Goal: Information Seeking & Learning: Learn about a topic

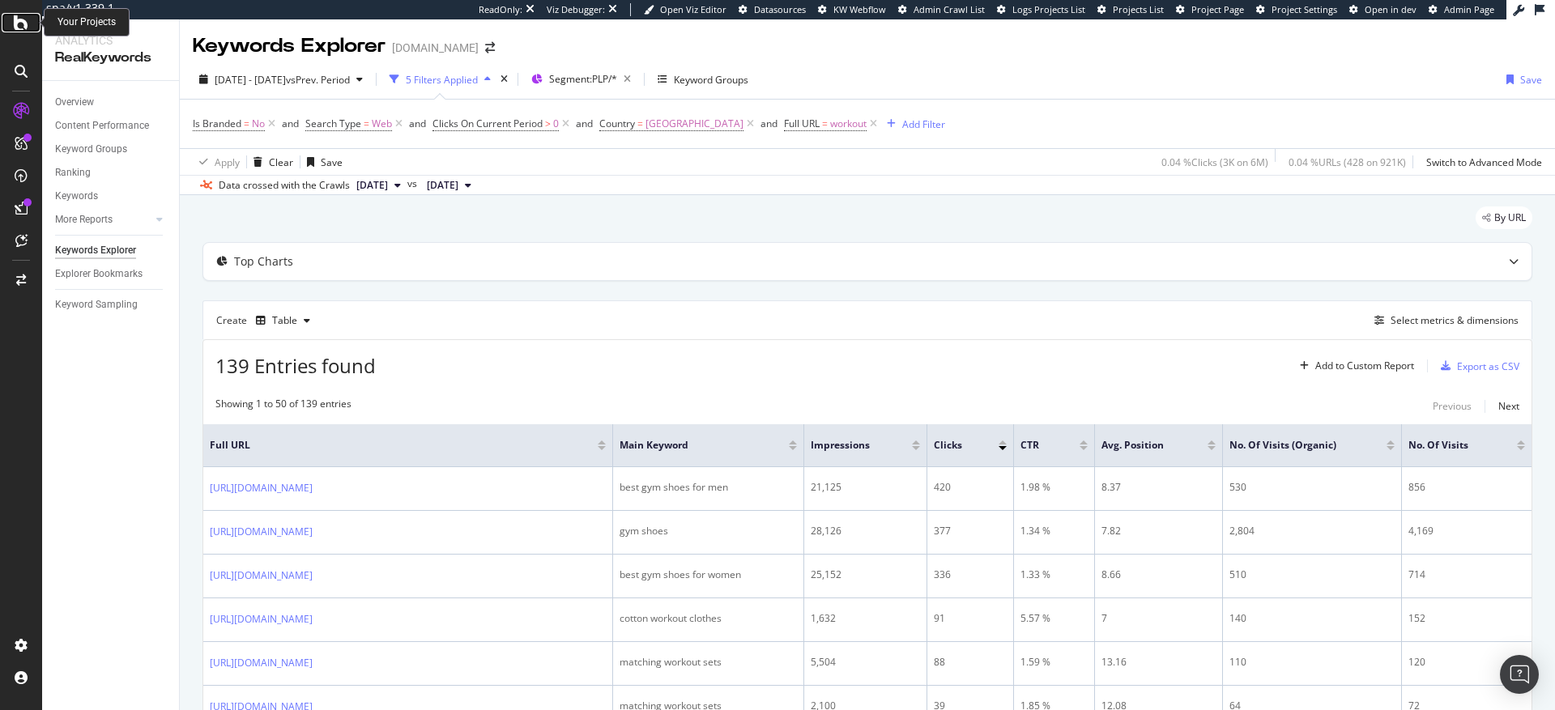
click at [23, 20] on icon at bounding box center [21, 22] width 15 height 19
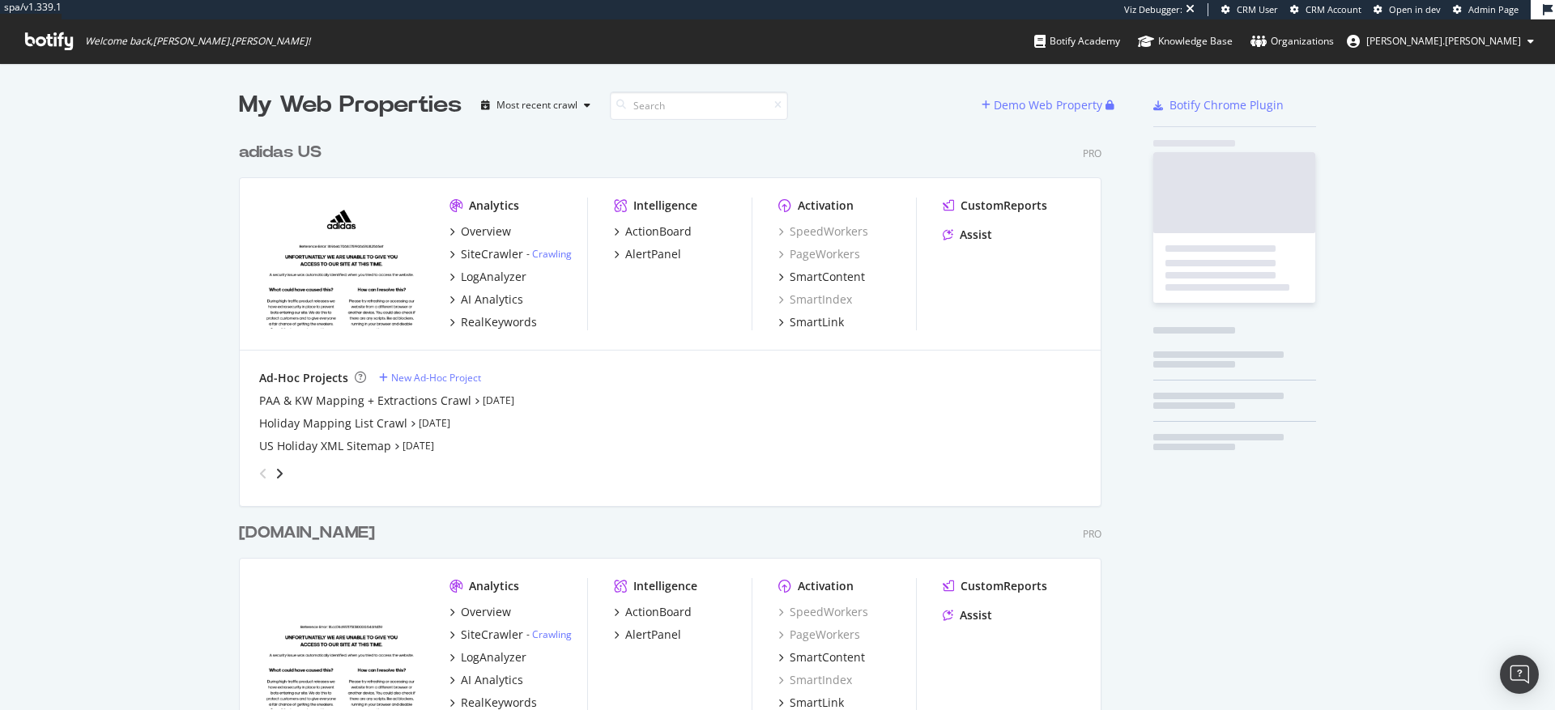
scroll to position [720, 864]
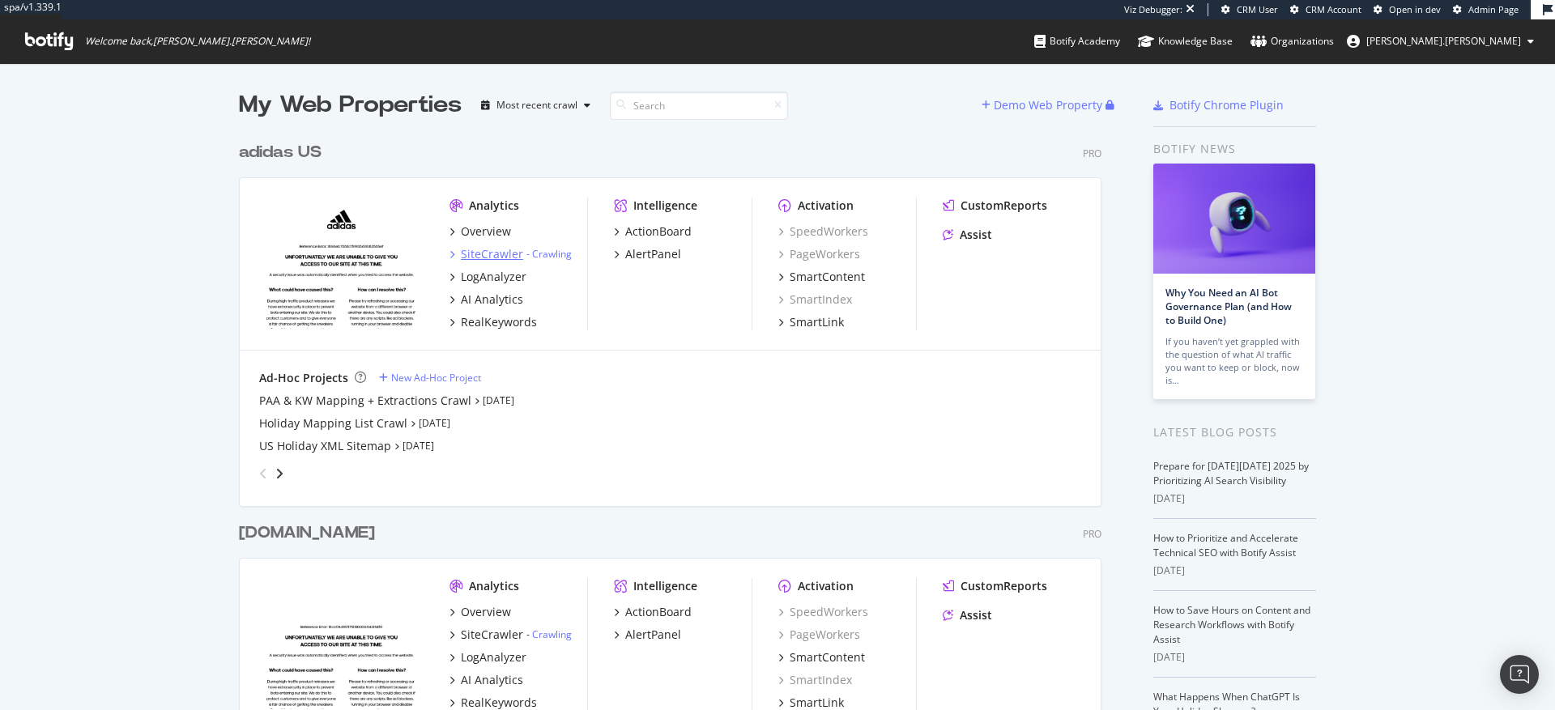
click at [488, 252] on div "SiteCrawler" at bounding box center [492, 254] width 62 height 16
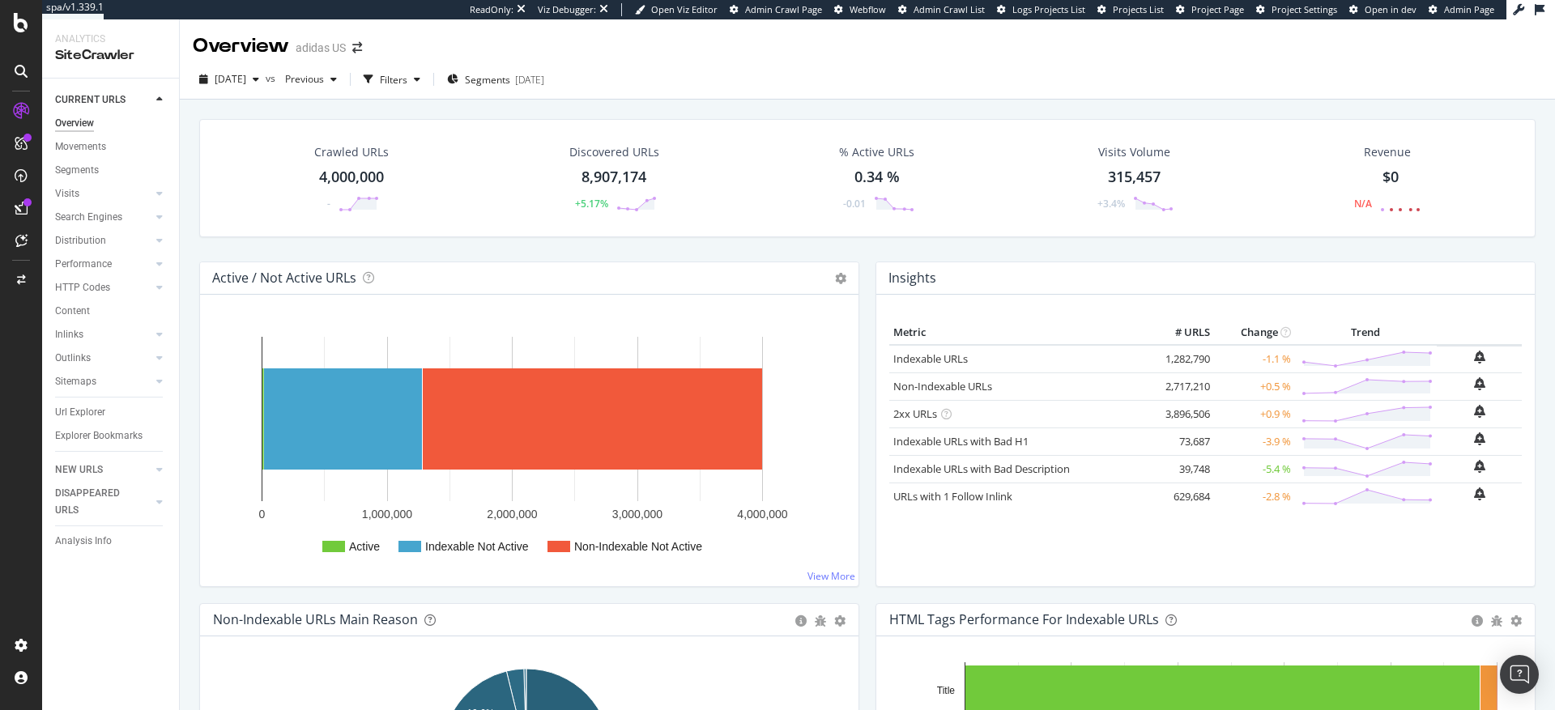
drag, startPoint x: 79, startPoint y: 414, endPoint x: 563, endPoint y: 246, distance: 512.6
click at [79, 415] on div "Url Explorer" at bounding box center [80, 412] width 50 height 17
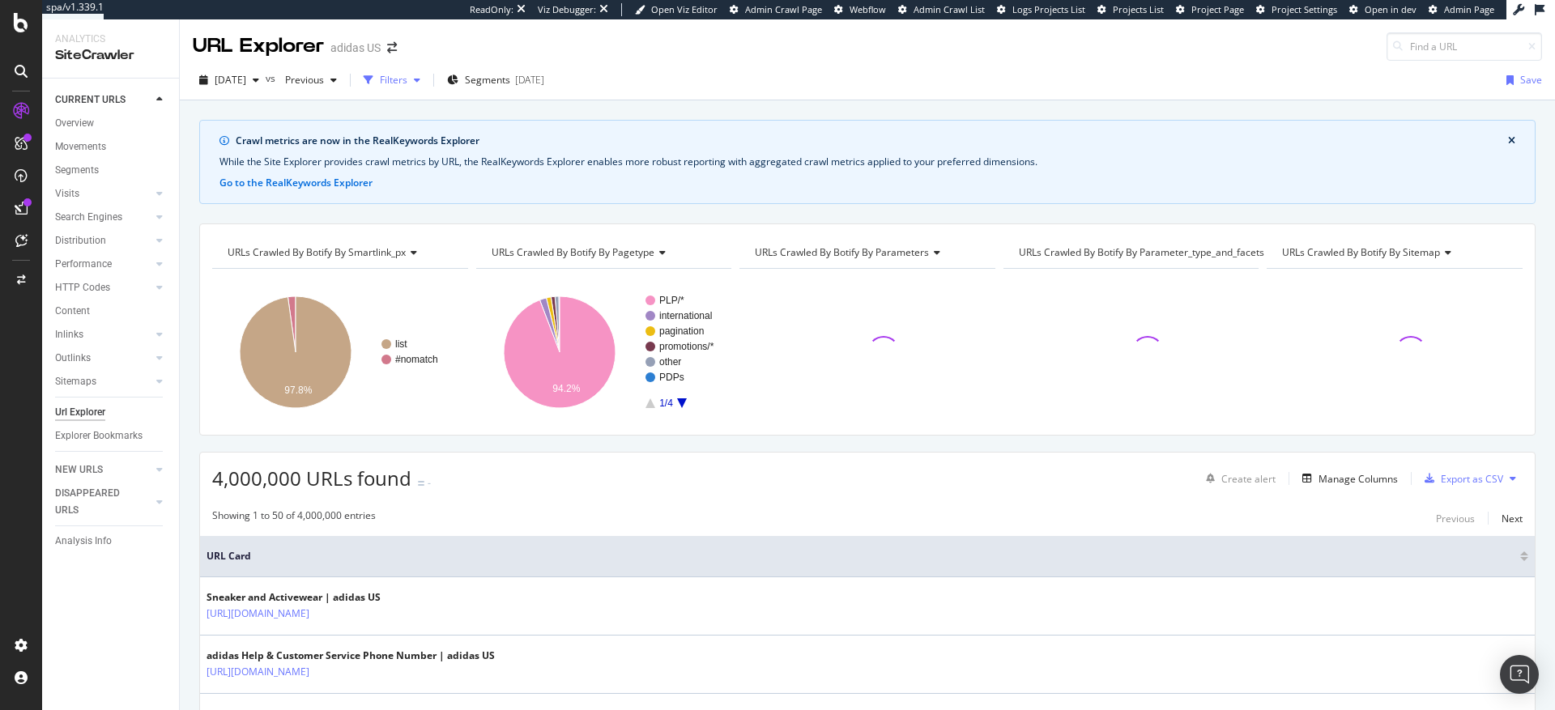
click at [407, 80] on div "Filters" at bounding box center [394, 80] width 28 height 14
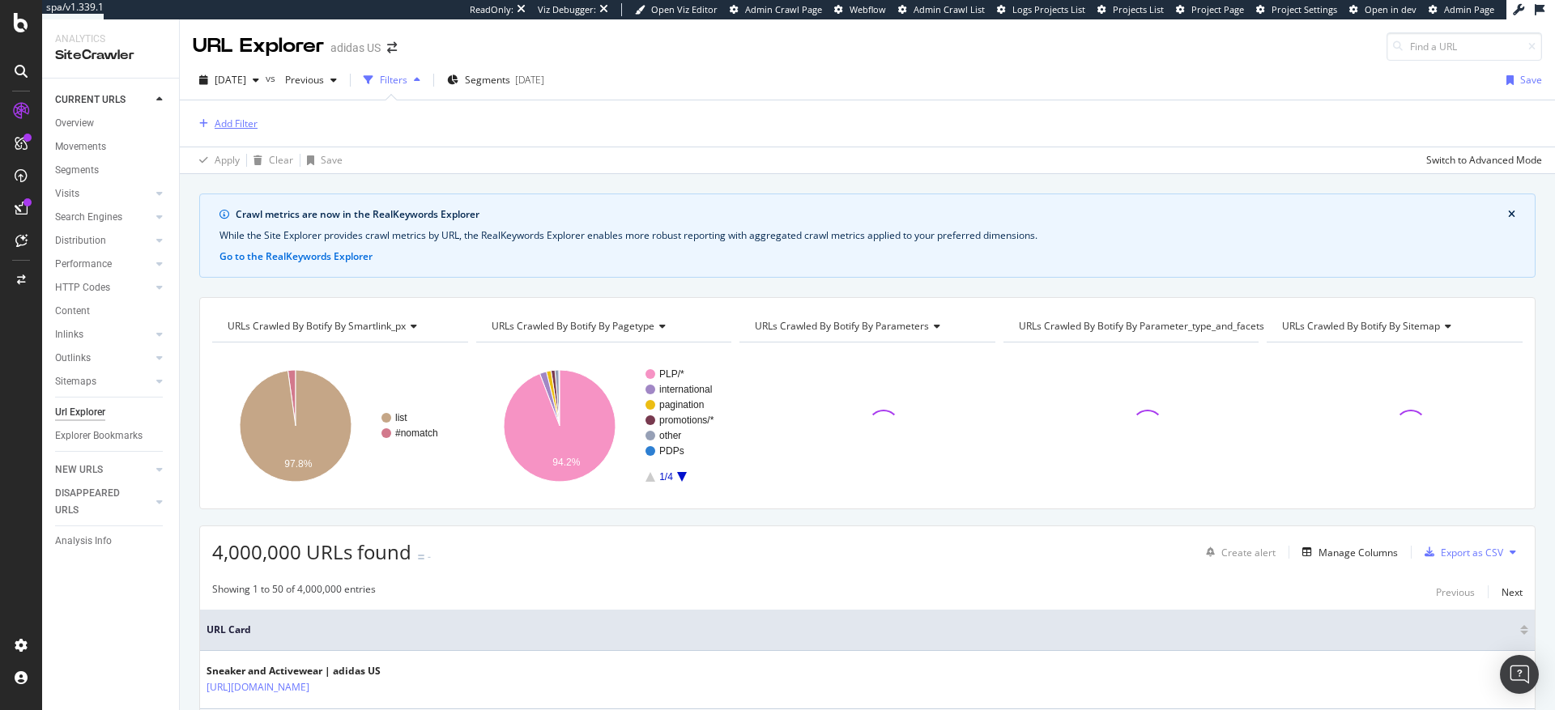
click at [249, 125] on div "Add Filter" at bounding box center [236, 124] width 43 height 14
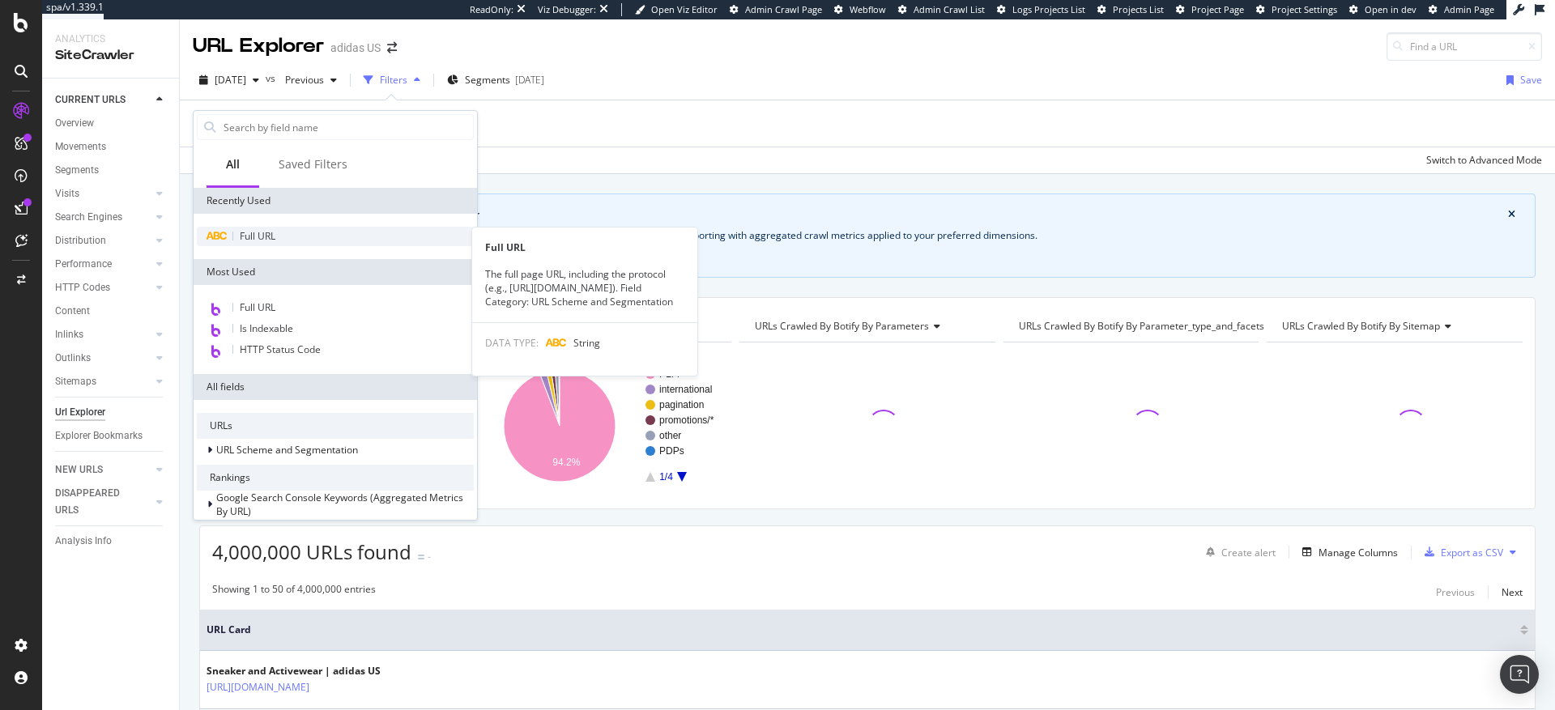
click at [250, 236] on span "Full URL" at bounding box center [258, 236] width 36 height 14
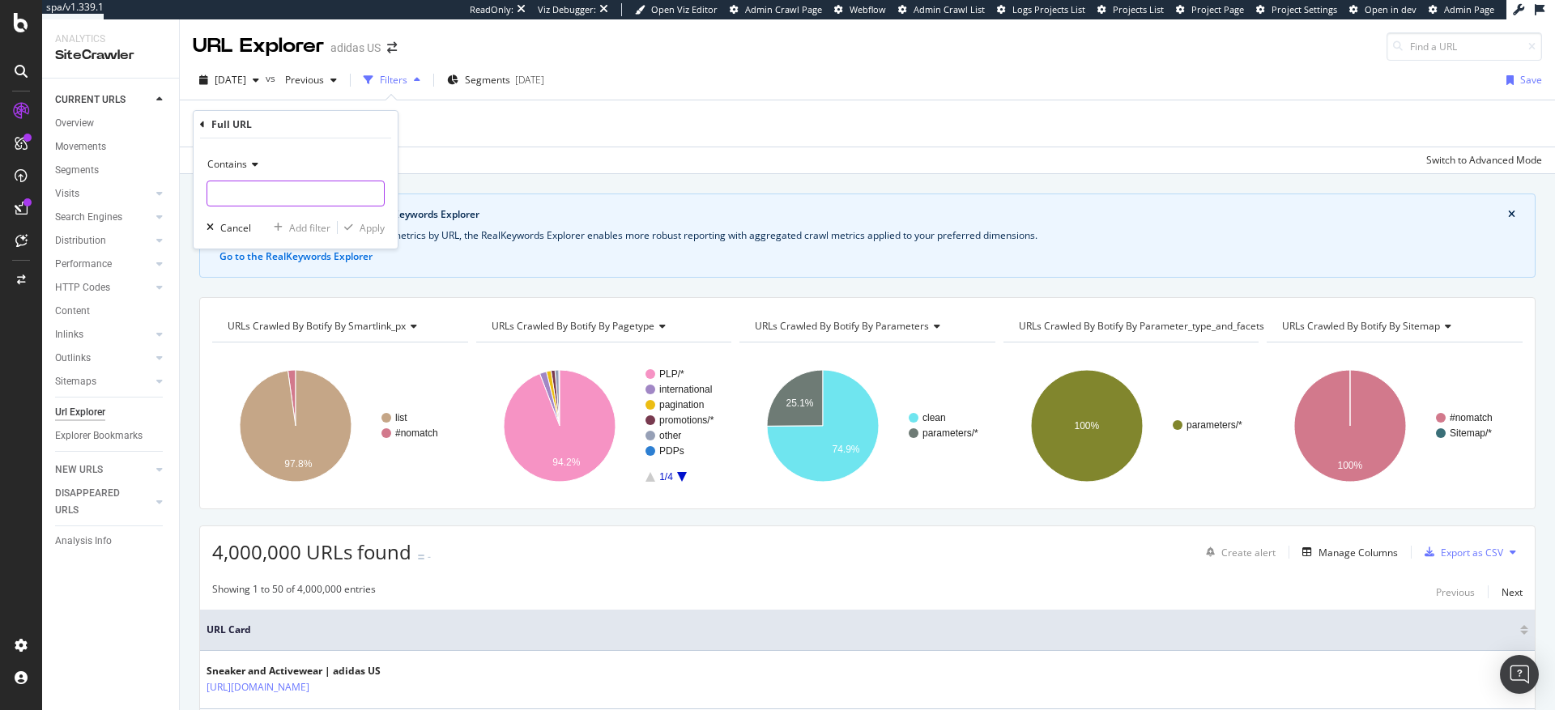
click at [255, 197] on input "text" at bounding box center [295, 194] width 177 height 26
type input "fifa_world_cup"
click at [377, 231] on div "Apply" at bounding box center [372, 228] width 25 height 14
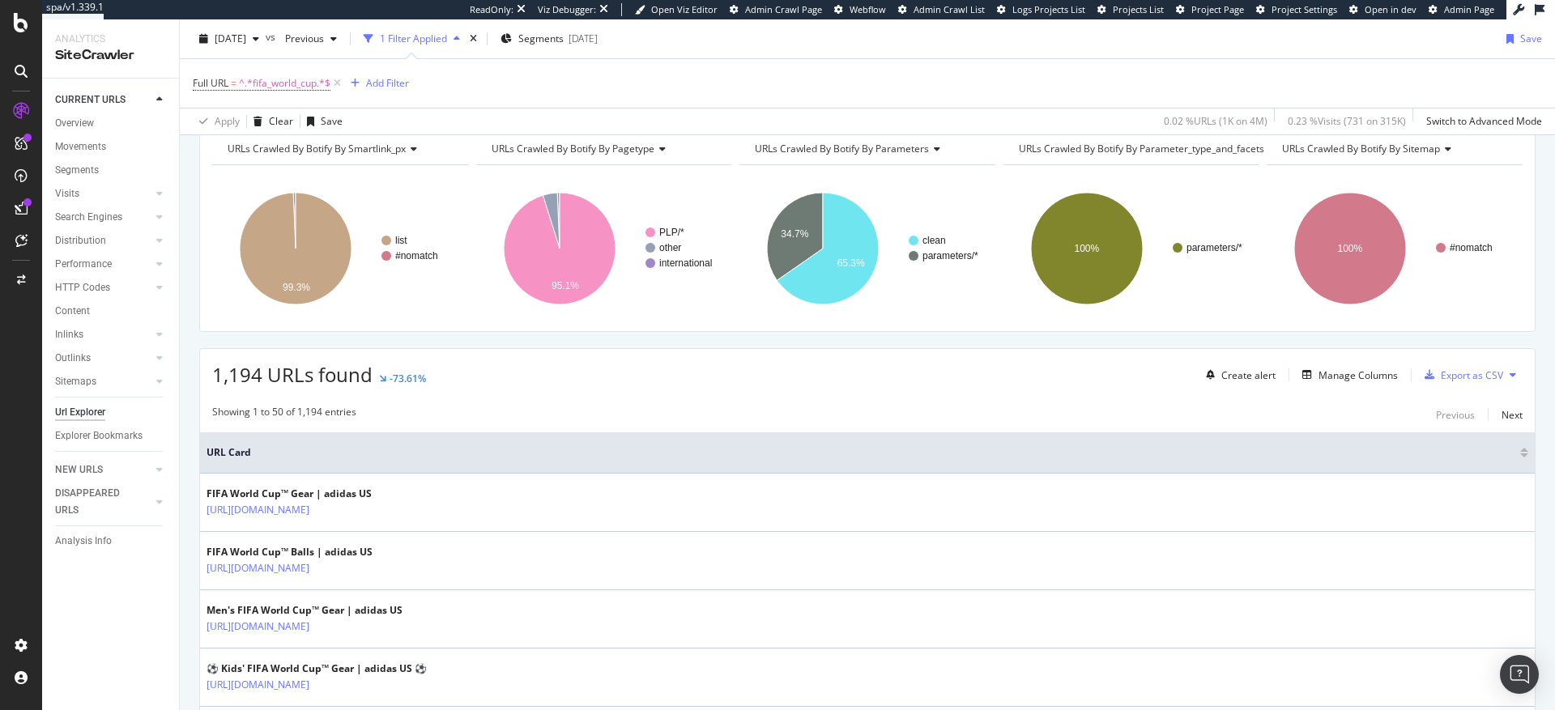
scroll to position [179, 0]
click at [1355, 378] on div "Manage Columns" at bounding box center [1358, 376] width 79 height 14
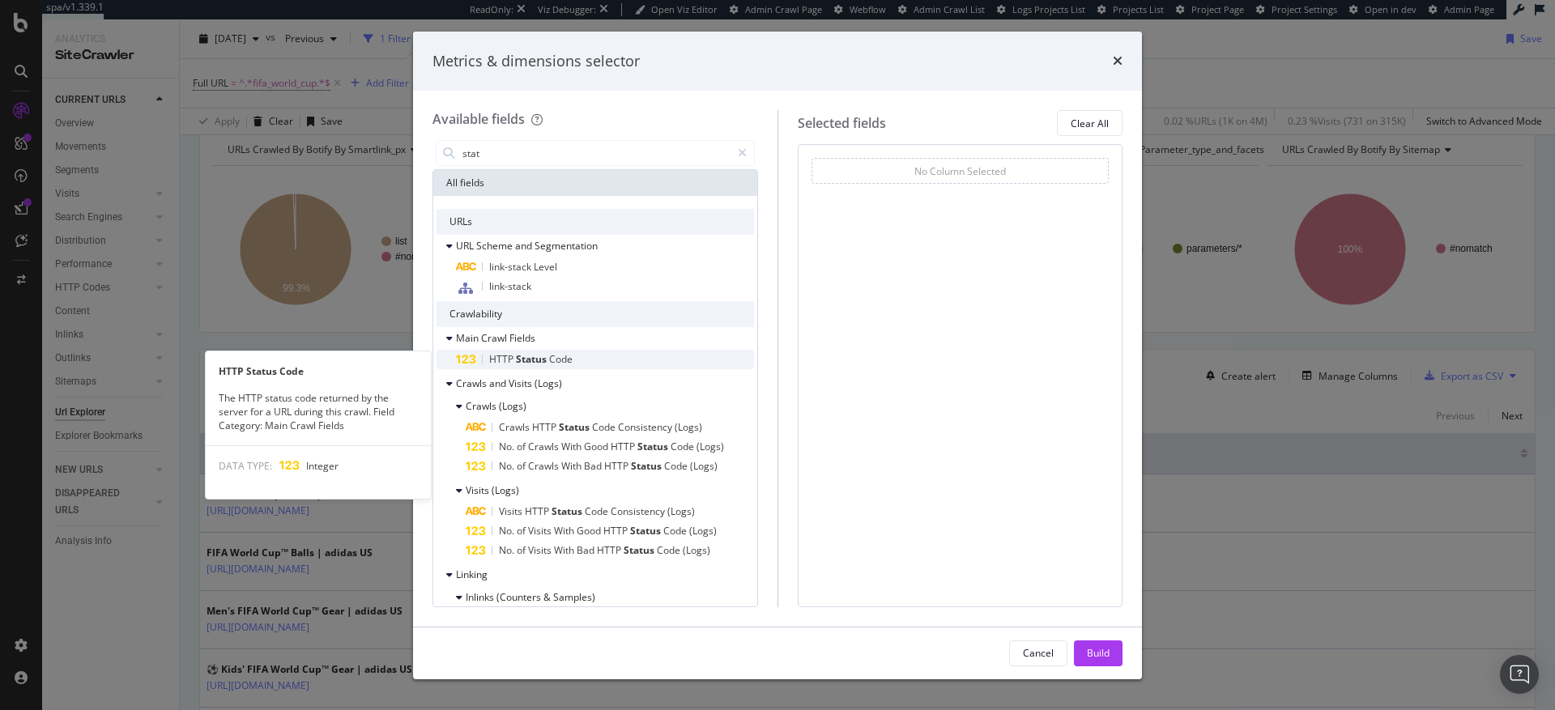
click at [552, 358] on span "Code" at bounding box center [560, 359] width 23 height 14
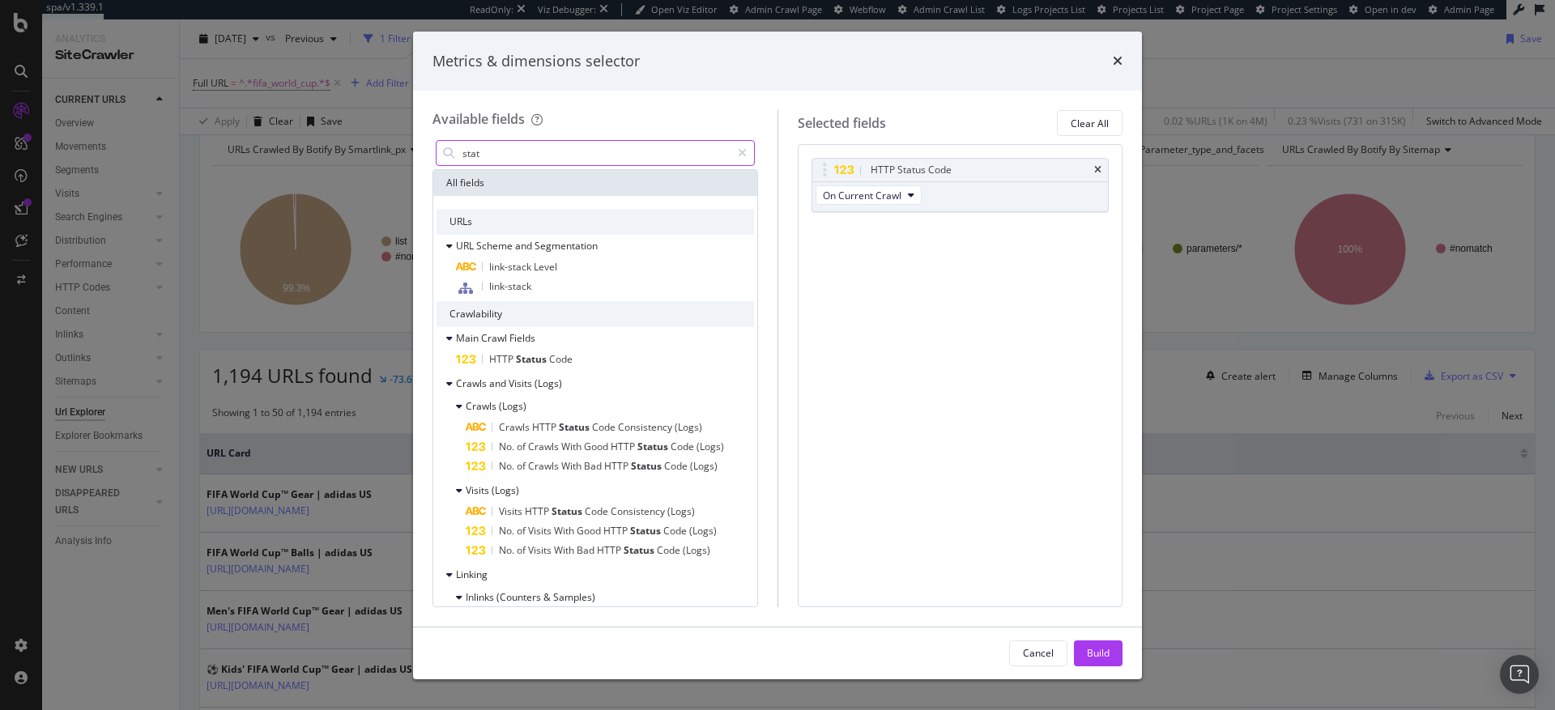
click at [538, 151] on input "stat" at bounding box center [596, 153] width 270 height 24
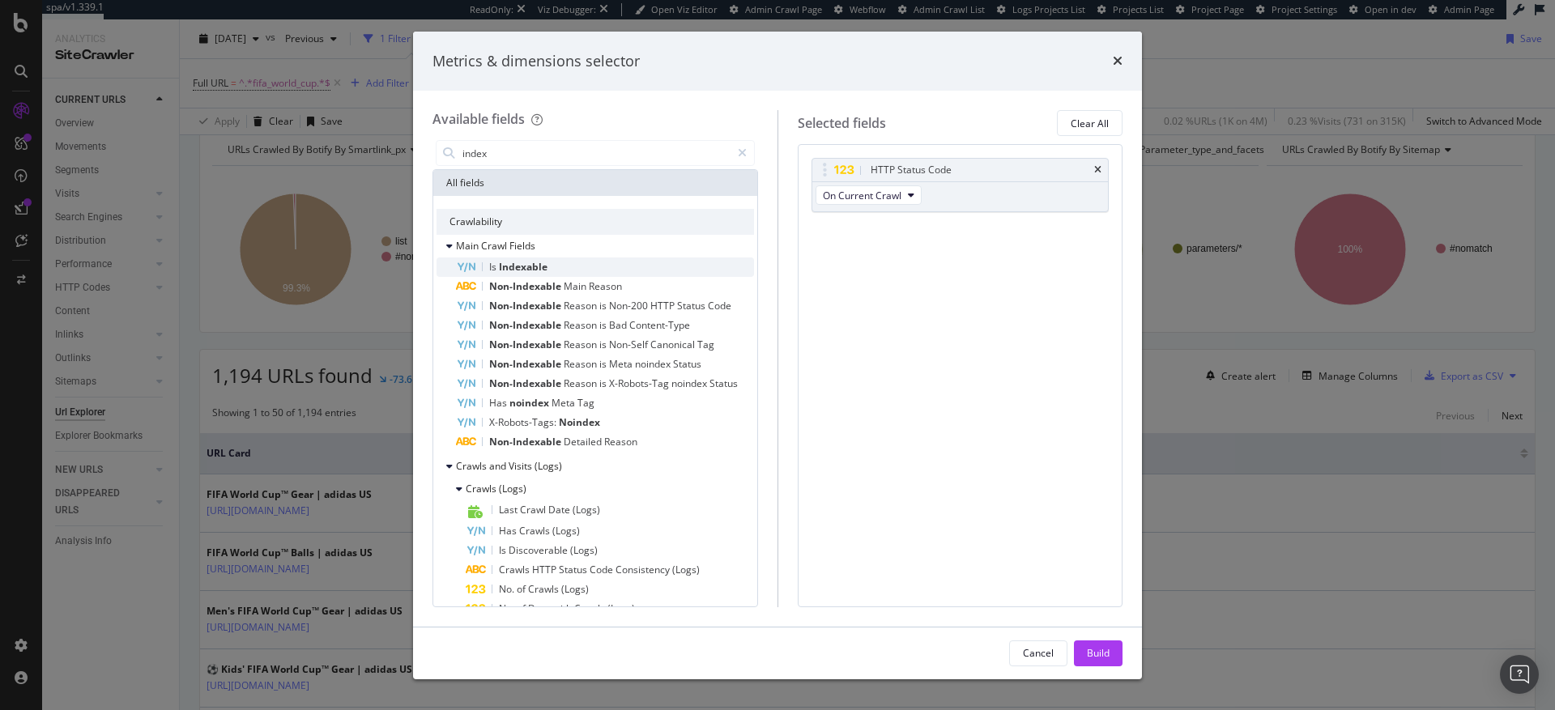
click at [523, 267] on span "Indexable" at bounding box center [523, 267] width 49 height 14
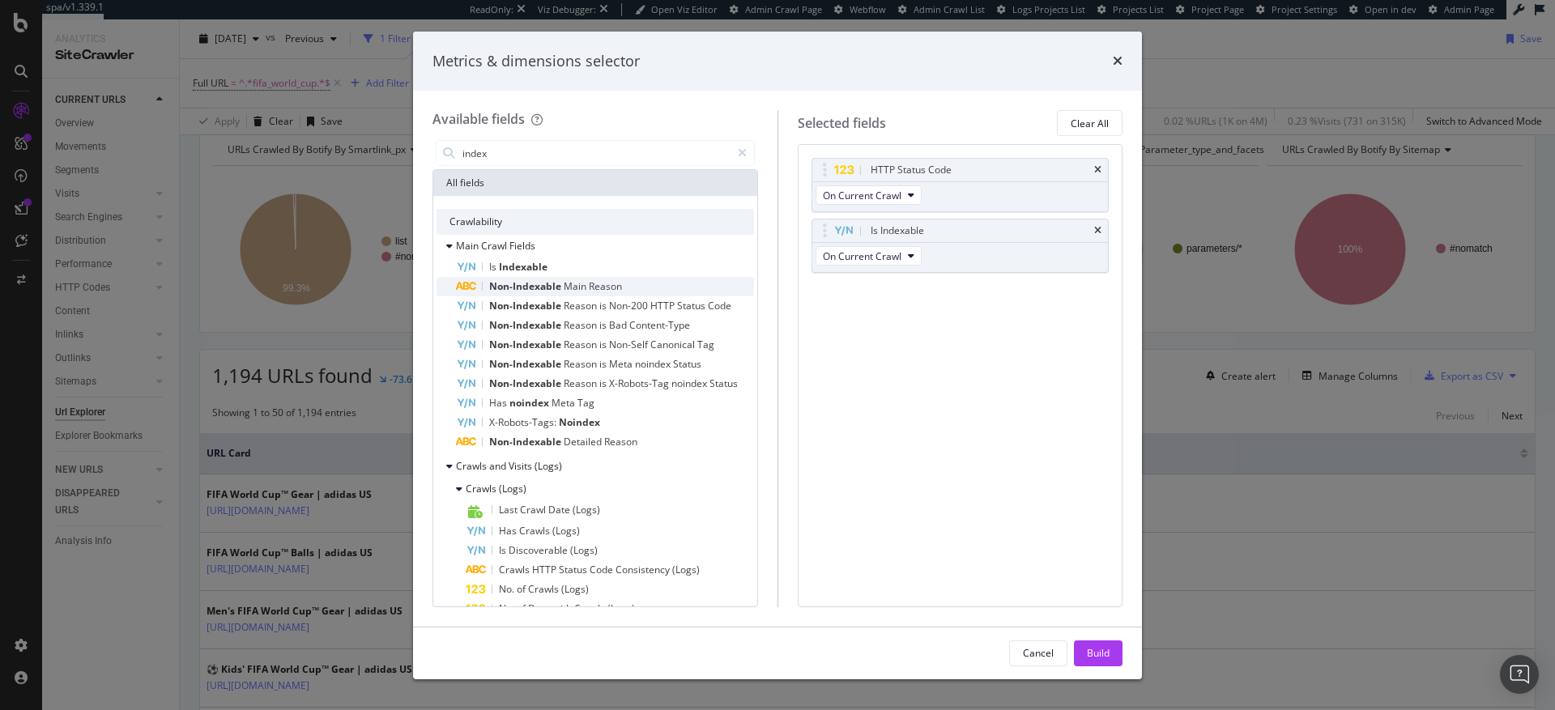
click at [524, 283] on span "Non-Indexable" at bounding box center [526, 286] width 75 height 14
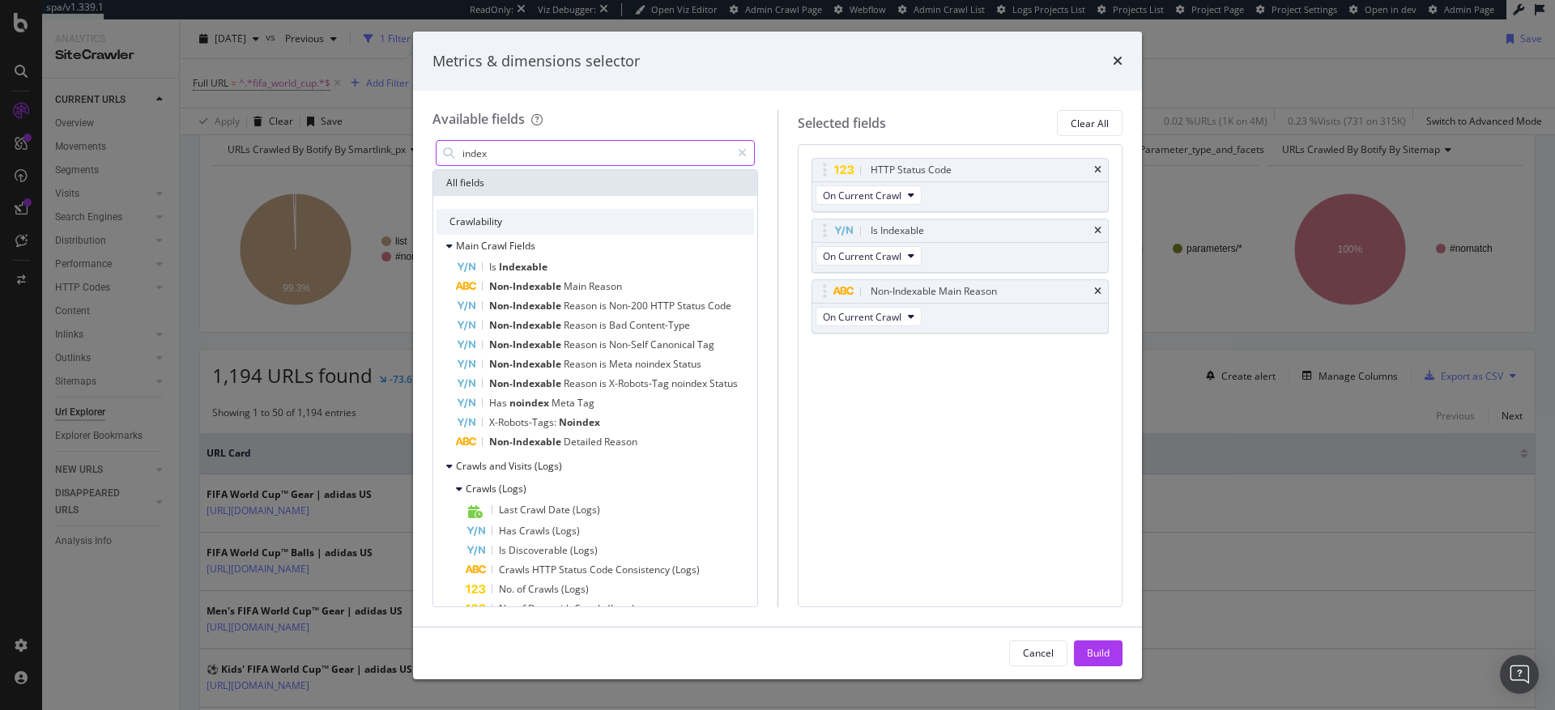
click at [566, 152] on input "index" at bounding box center [596, 153] width 270 height 24
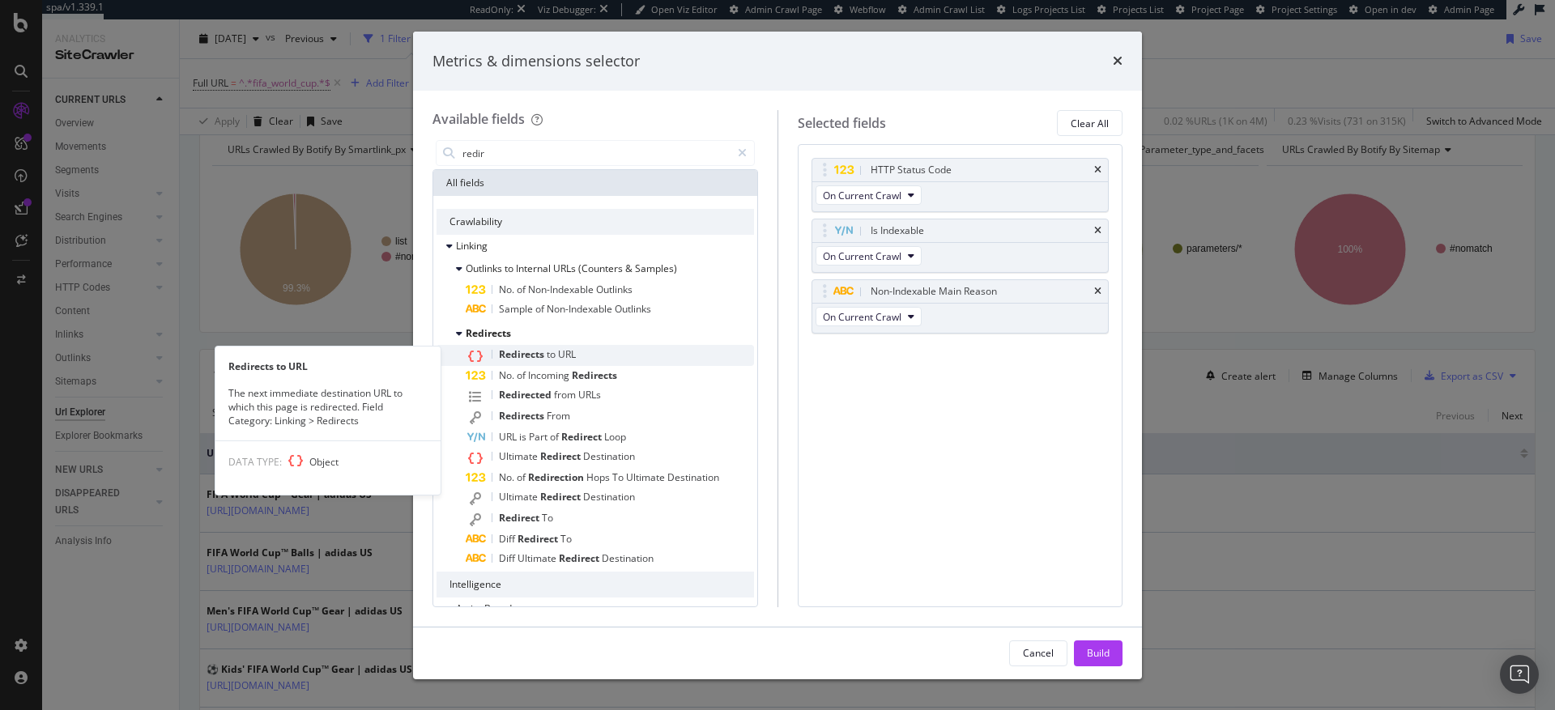
click at [558, 356] on span "URL" at bounding box center [567, 355] width 18 height 14
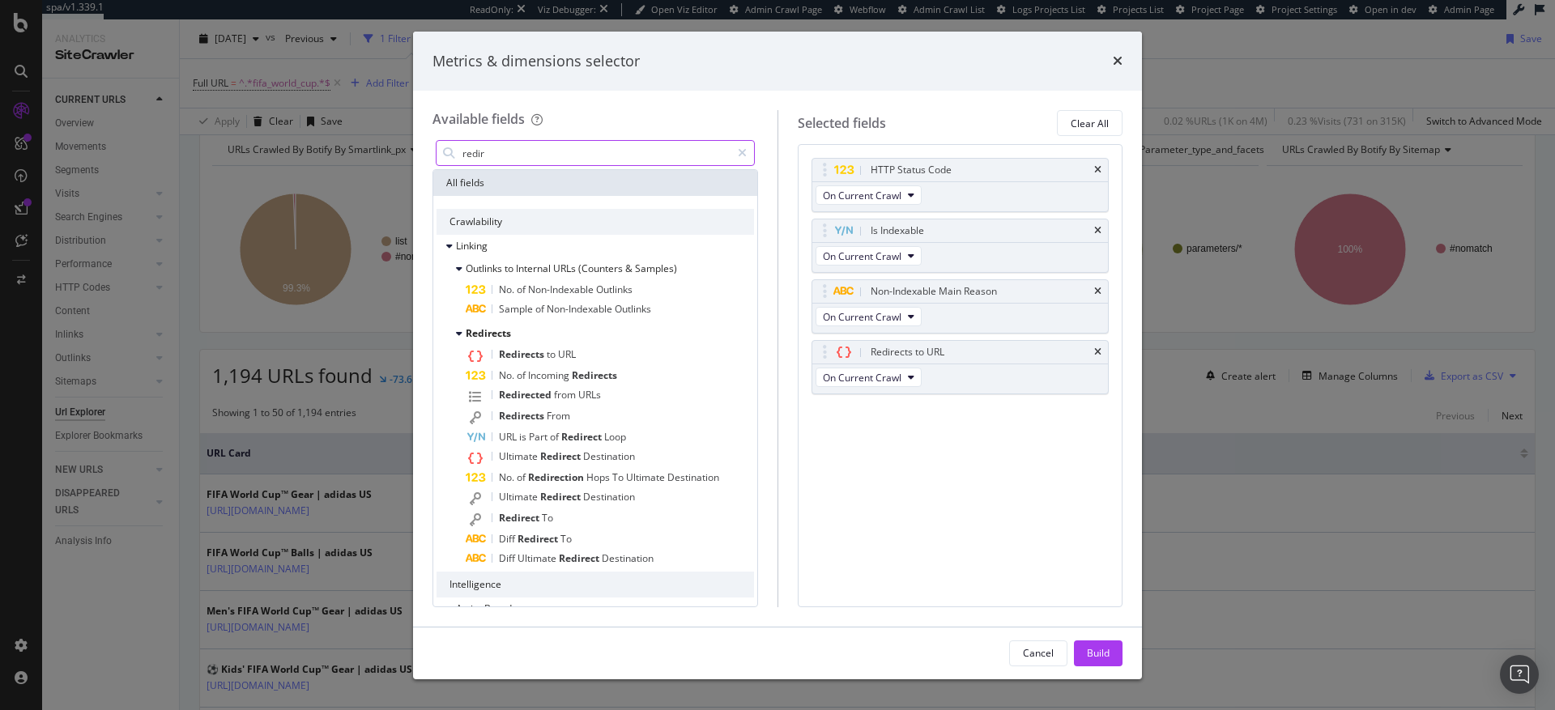
click at [567, 154] on input "redir" at bounding box center [596, 153] width 270 height 24
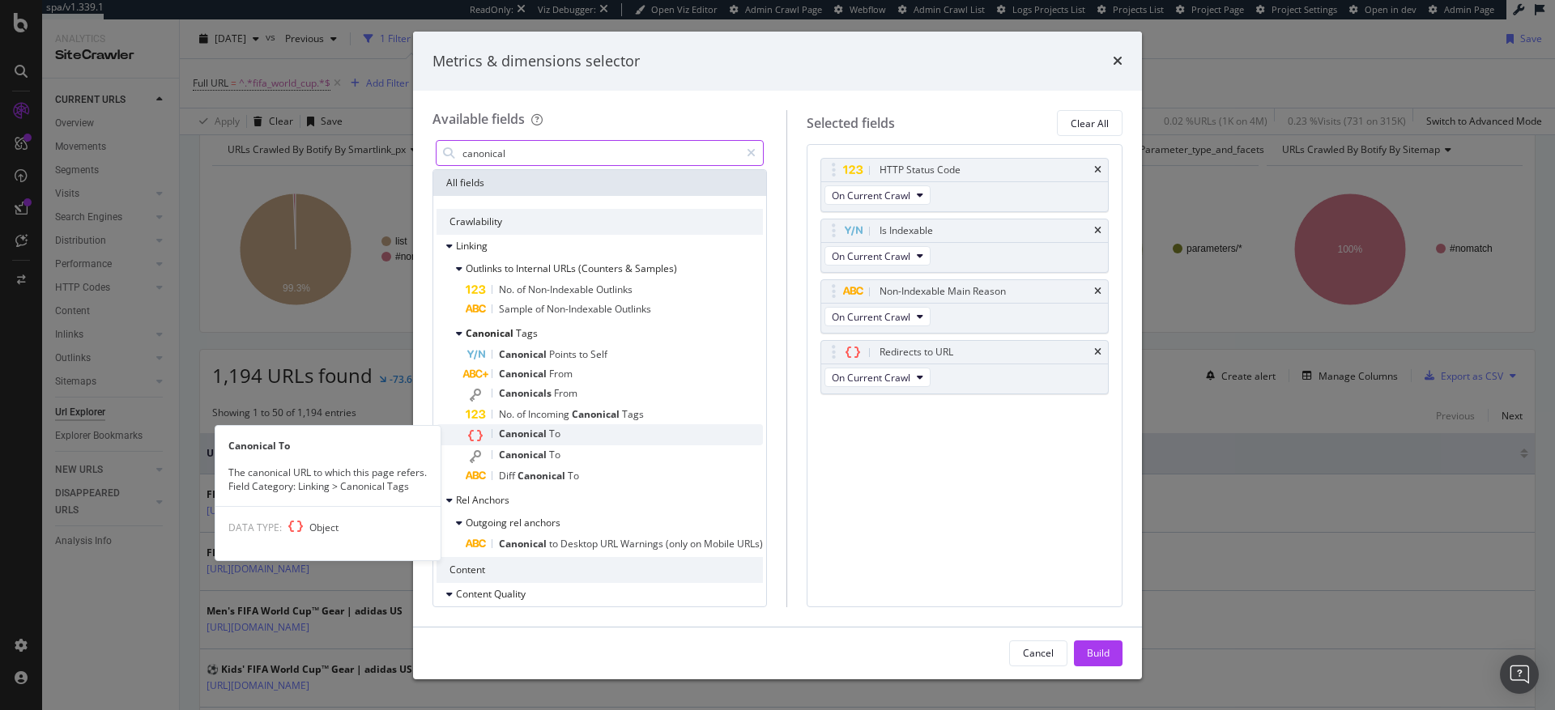
type input "canonical"
click at [536, 440] on span "Canonical" at bounding box center [524, 434] width 50 height 14
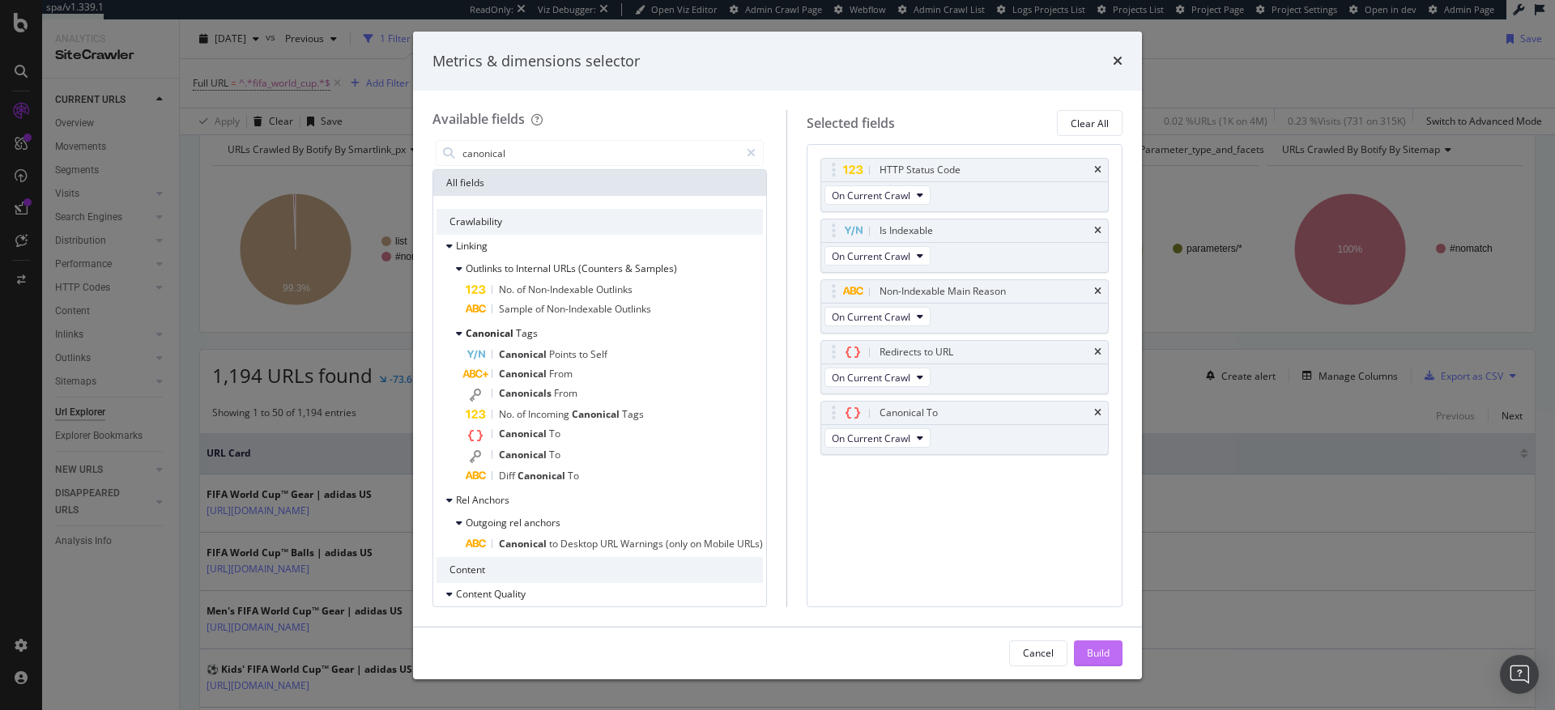
click at [1097, 652] on div "Build" at bounding box center [1098, 653] width 23 height 14
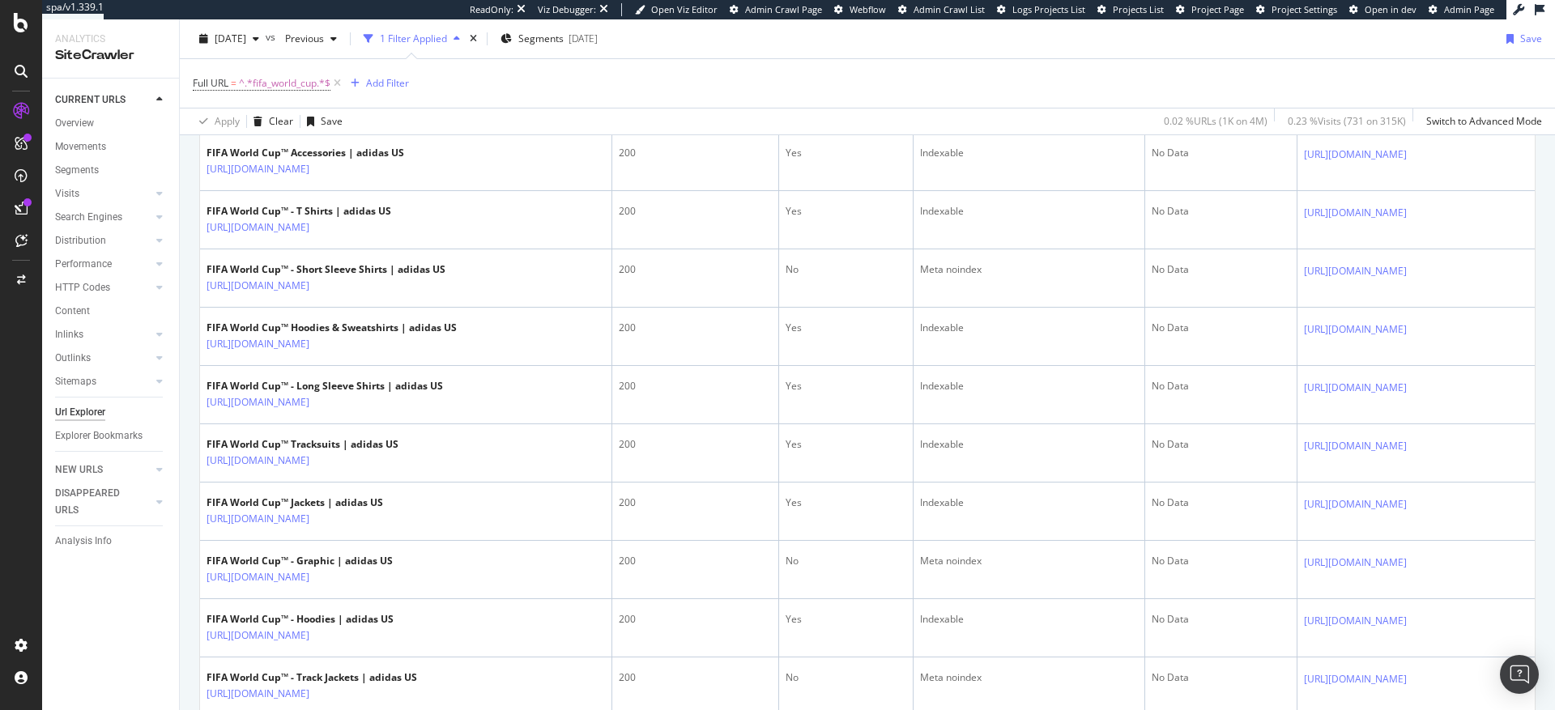
scroll to position [945, 0]
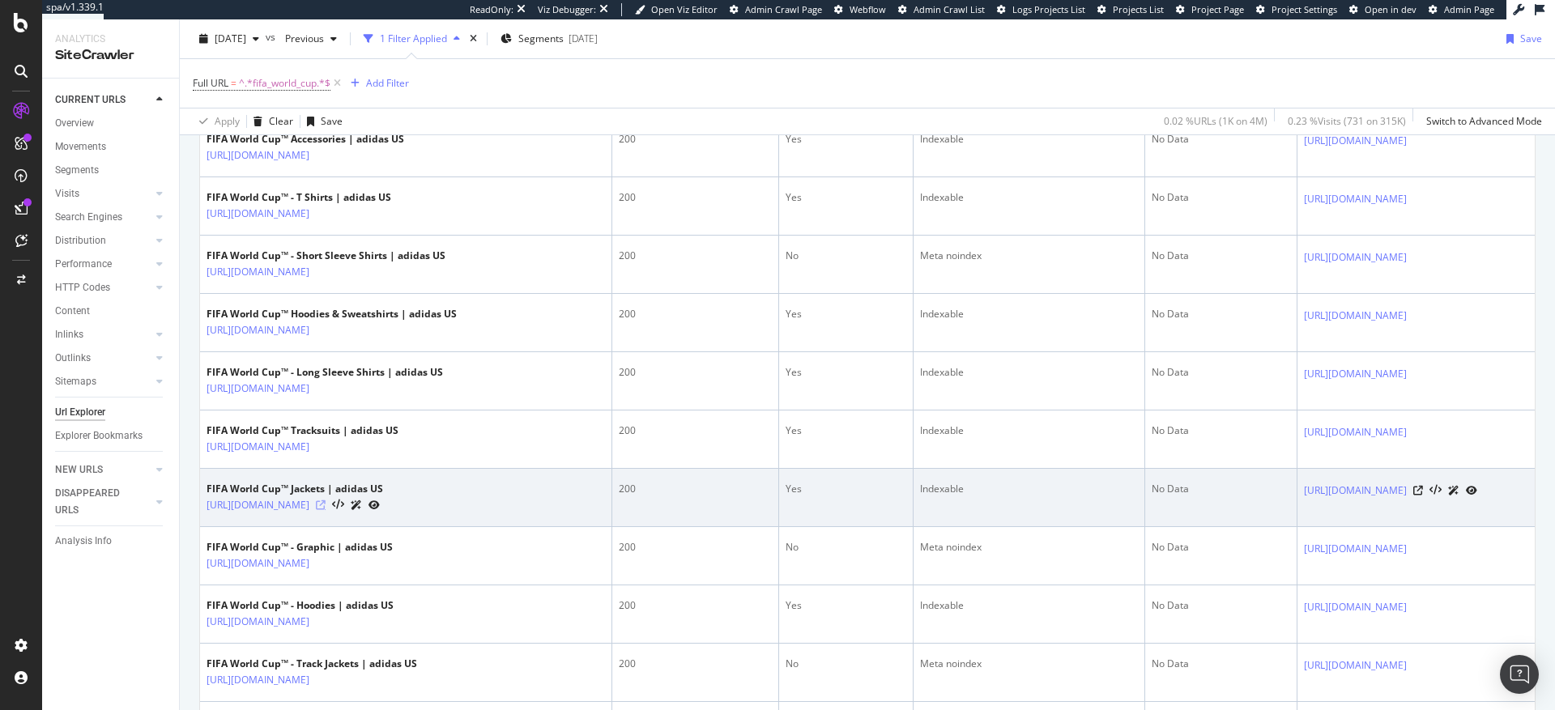
click at [326, 505] on icon at bounding box center [321, 506] width 10 height 10
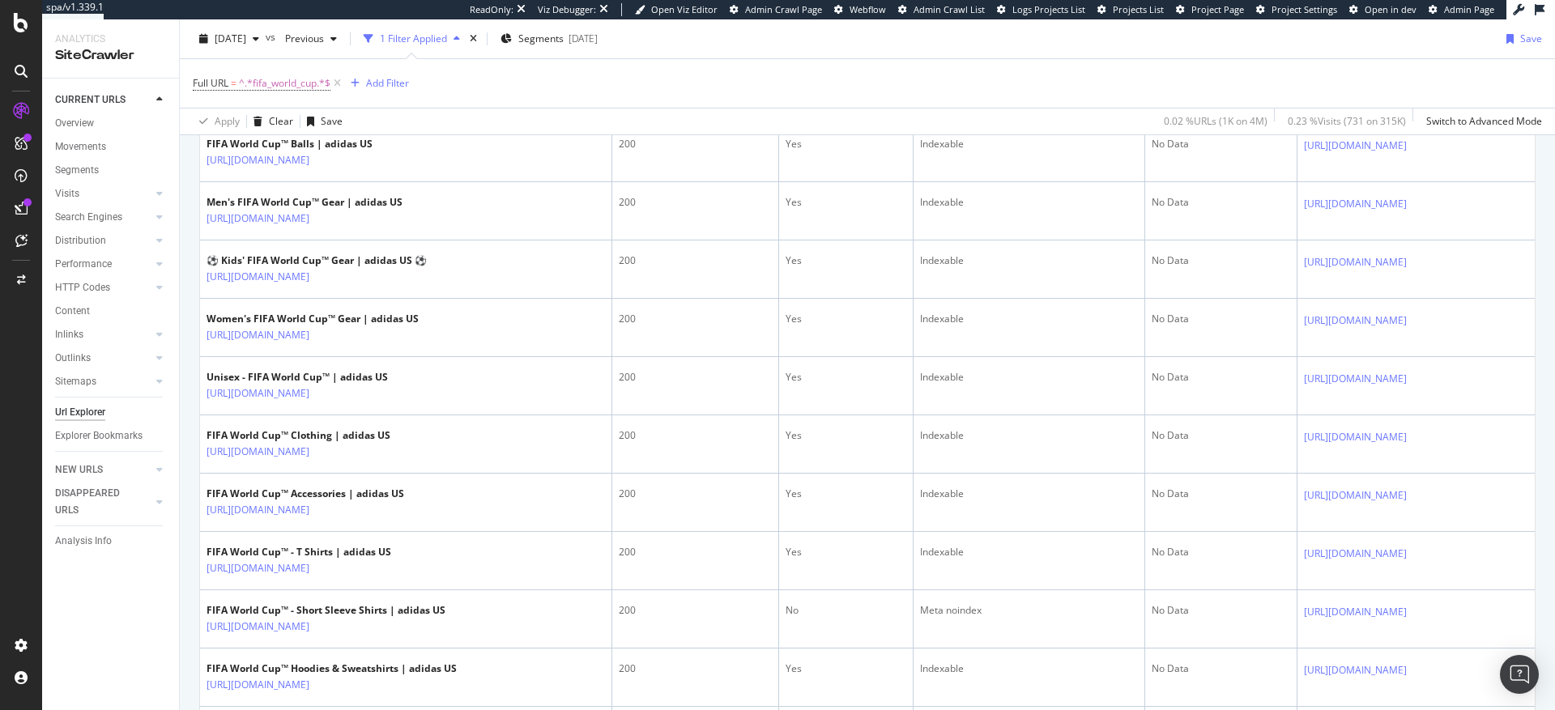
scroll to position [381, 0]
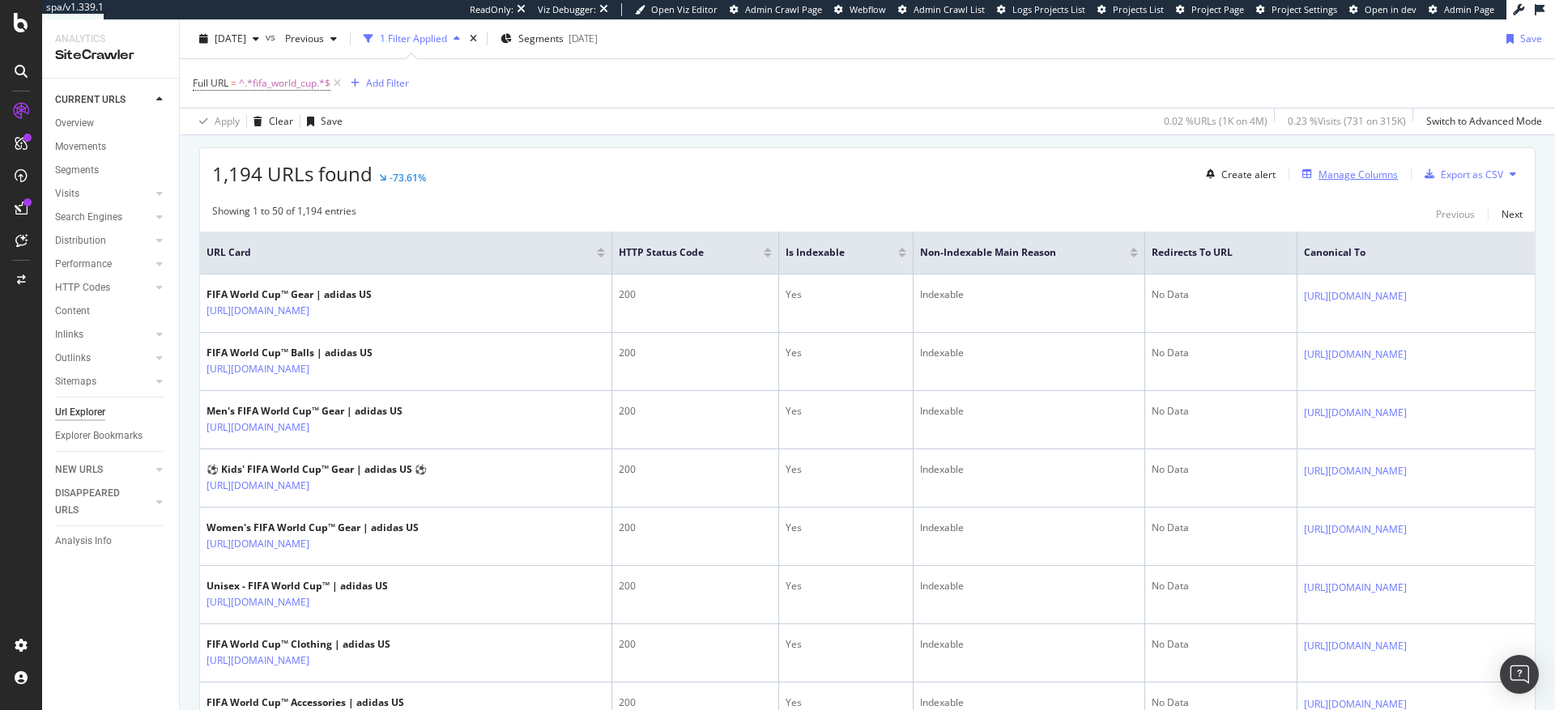
click at [1364, 175] on div "Manage Columns" at bounding box center [1358, 175] width 79 height 14
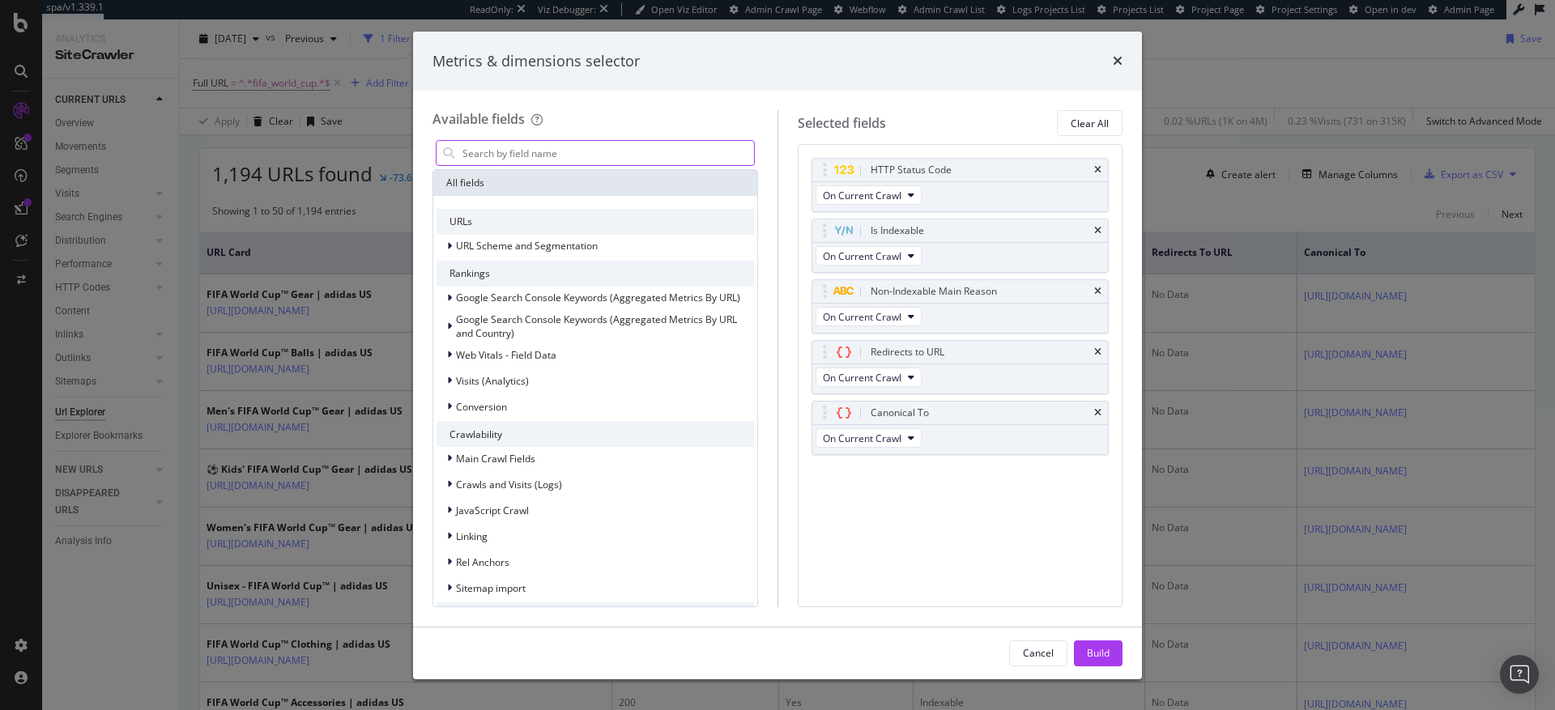
click at [527, 156] on input "modal" at bounding box center [607, 153] width 293 height 24
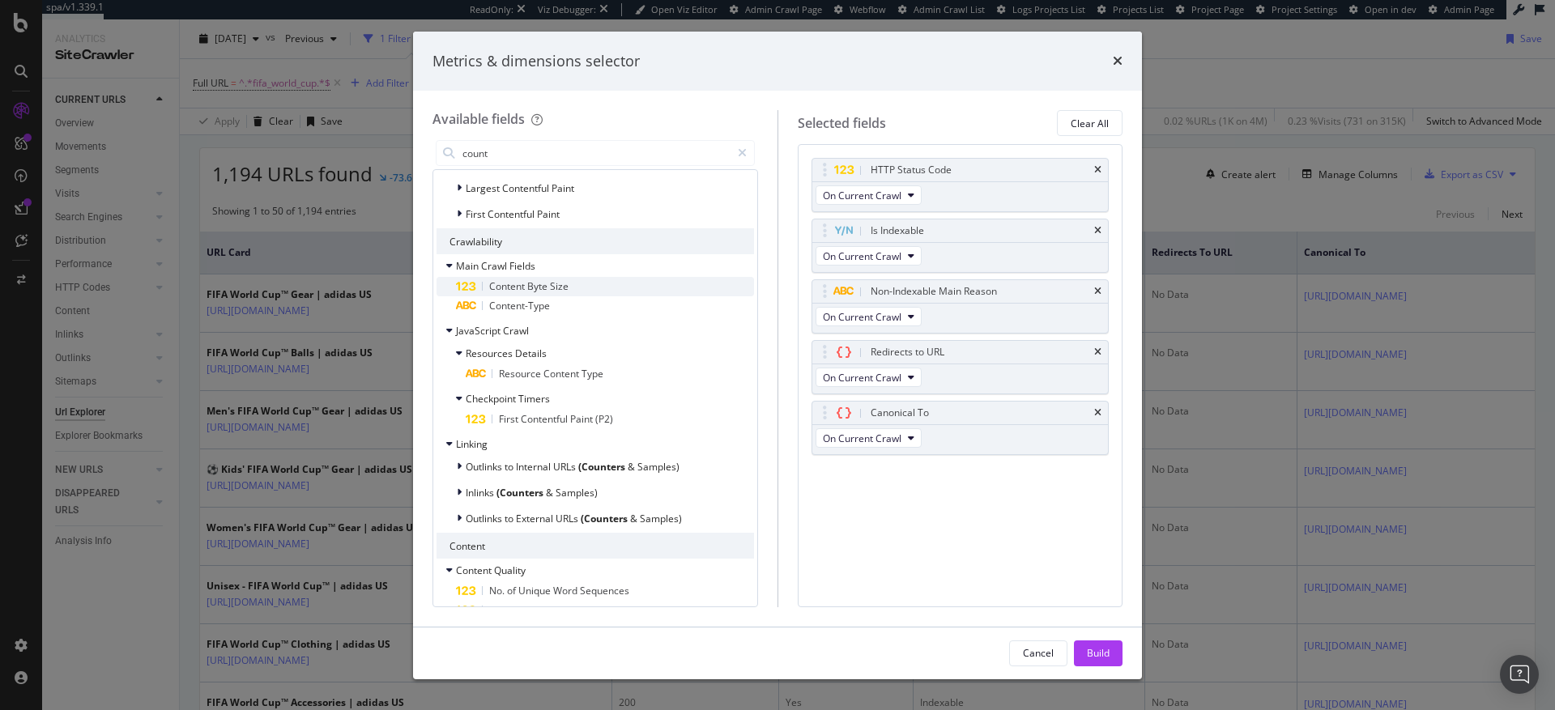
scroll to position [329, 0]
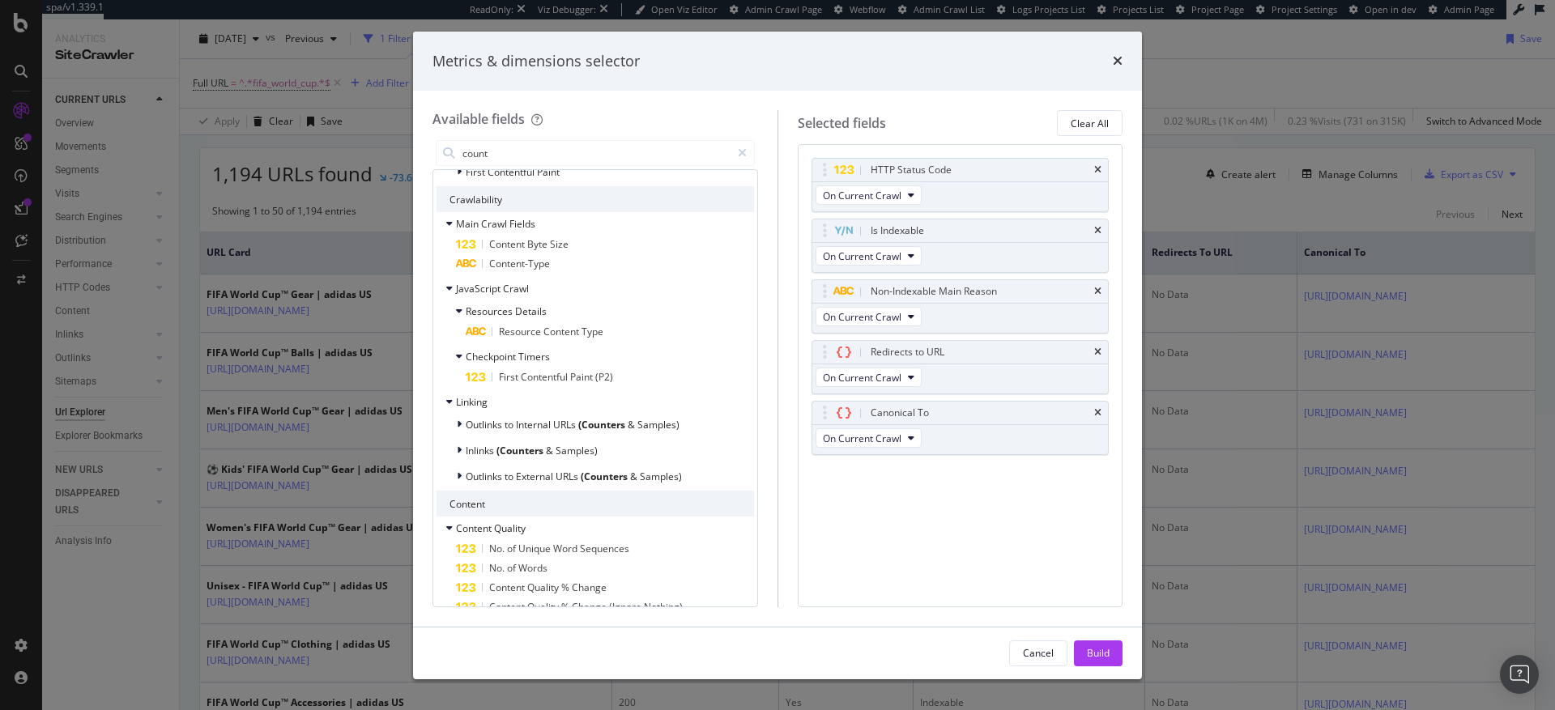
type input "count"
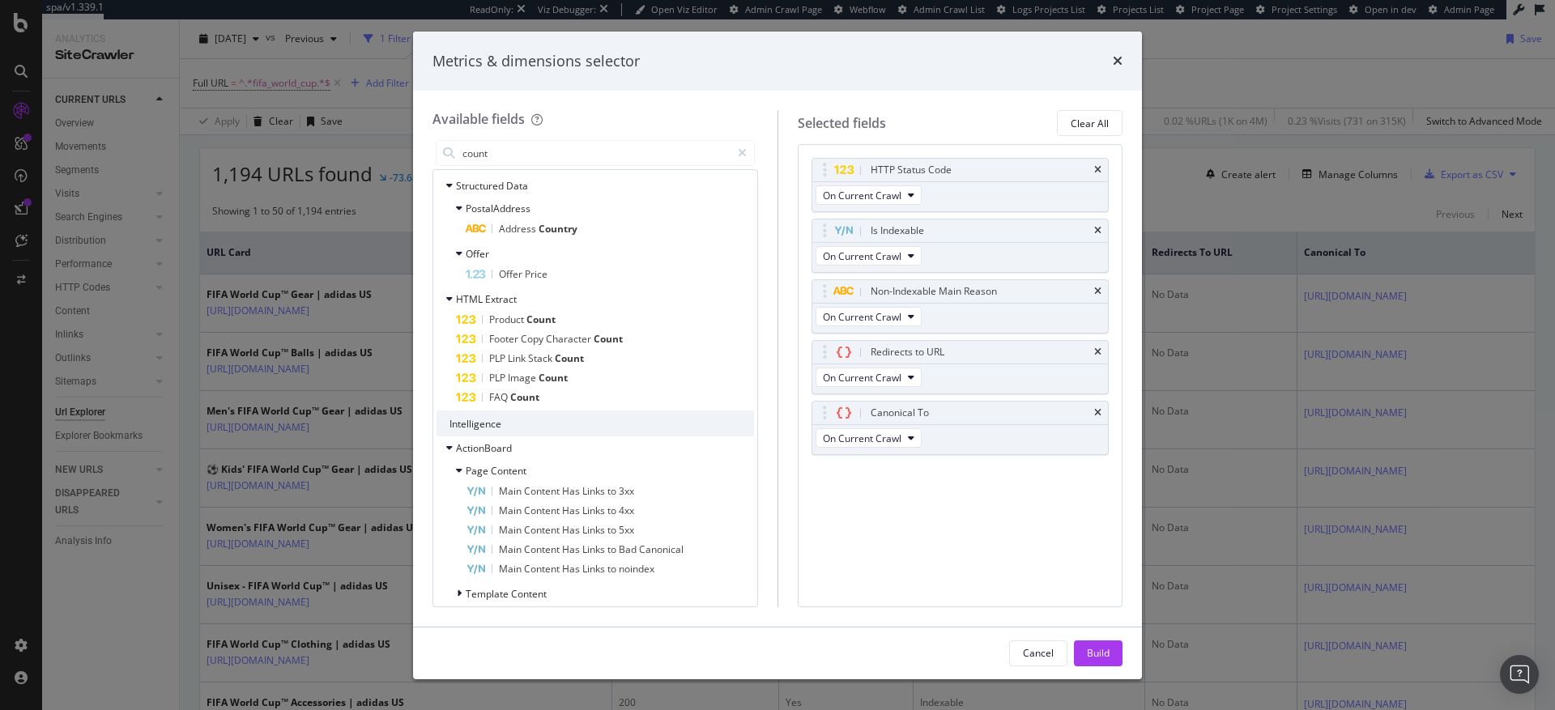
scroll to position [787, 0]
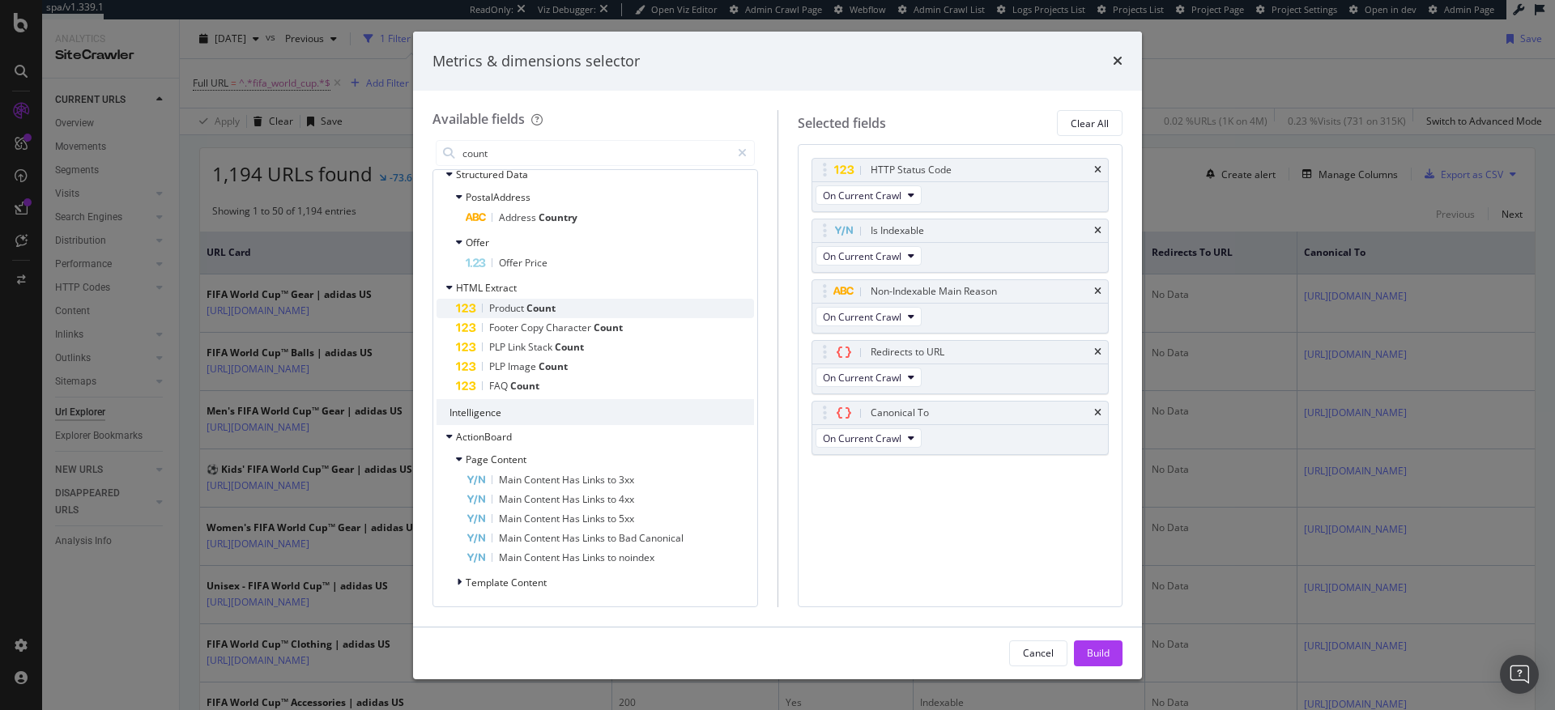
click at [548, 309] on span "Count" at bounding box center [541, 308] width 29 height 14
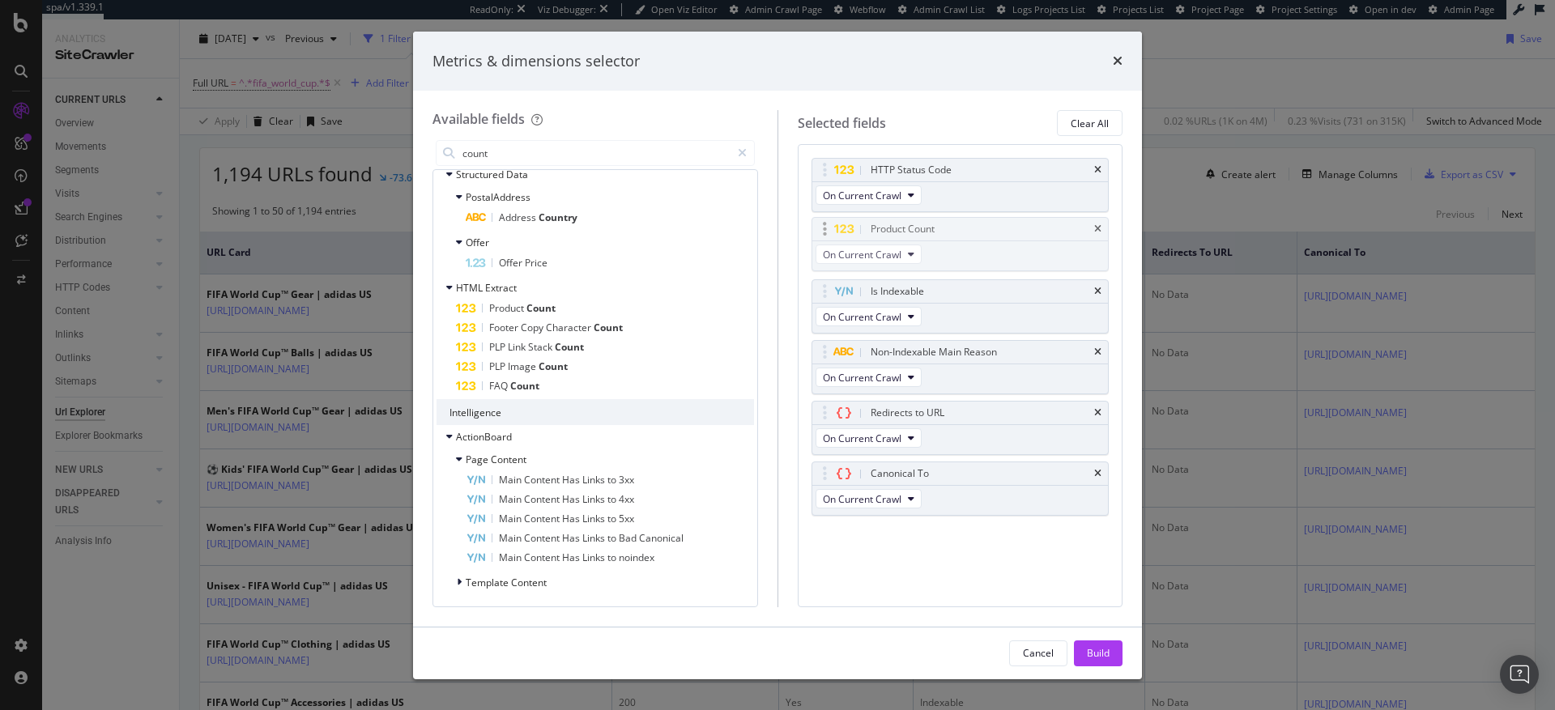
drag, startPoint x: 823, startPoint y: 472, endPoint x: 823, endPoint y: 228, distance: 244.6
click at [823, 228] on body "spa/v1.339.1 ReadOnly: Viz Debugger: Open Viz Editor Admin Crawl Page Webflow A…" at bounding box center [777, 355] width 1555 height 710
click at [1095, 654] on div "Build" at bounding box center [1098, 653] width 23 height 14
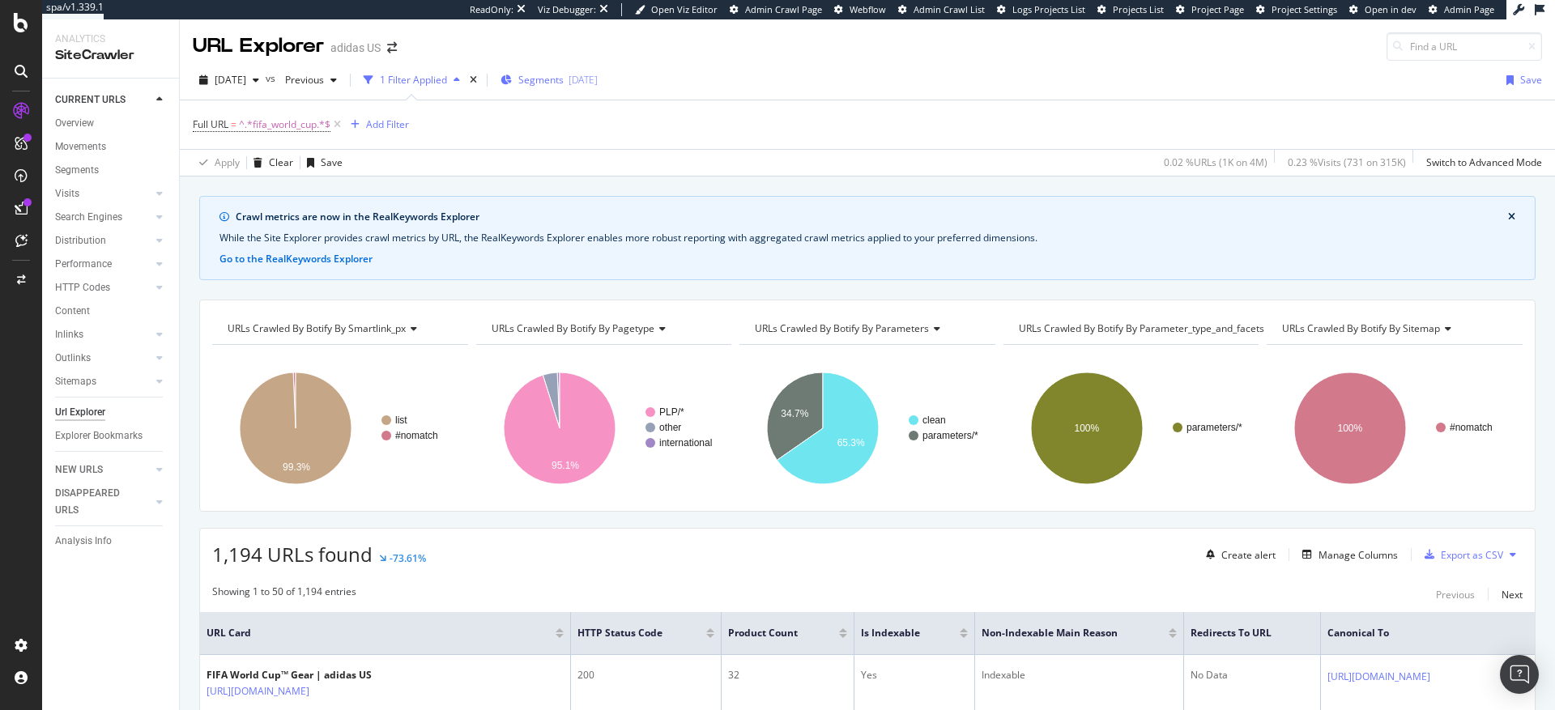
click at [558, 79] on span "Segments" at bounding box center [540, 80] width 45 height 14
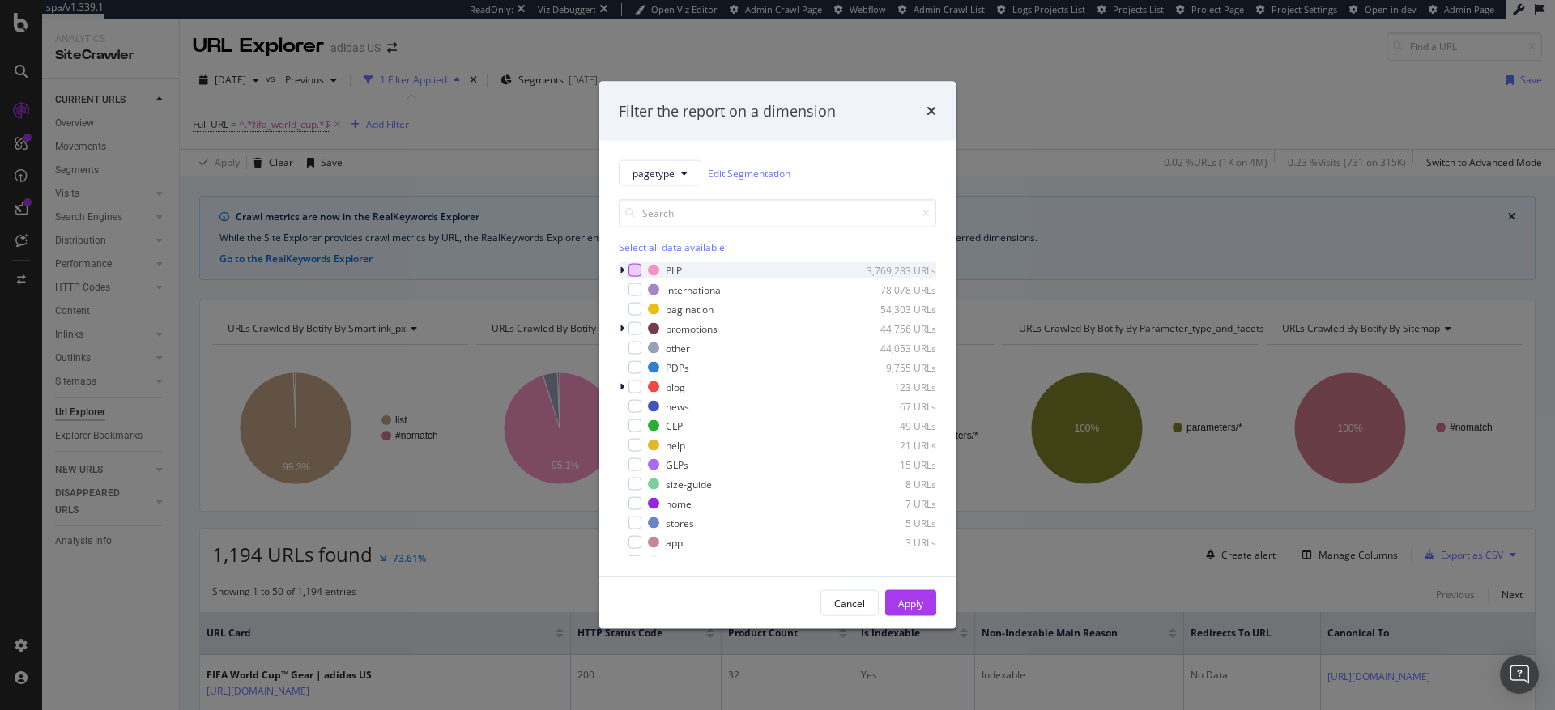
click at [638, 271] on div "modal" at bounding box center [635, 270] width 13 height 13
drag, startPoint x: 918, startPoint y: 609, endPoint x: 983, endPoint y: 589, distance: 68.7
click at [918, 608] on div "Apply" at bounding box center [910, 603] width 25 height 14
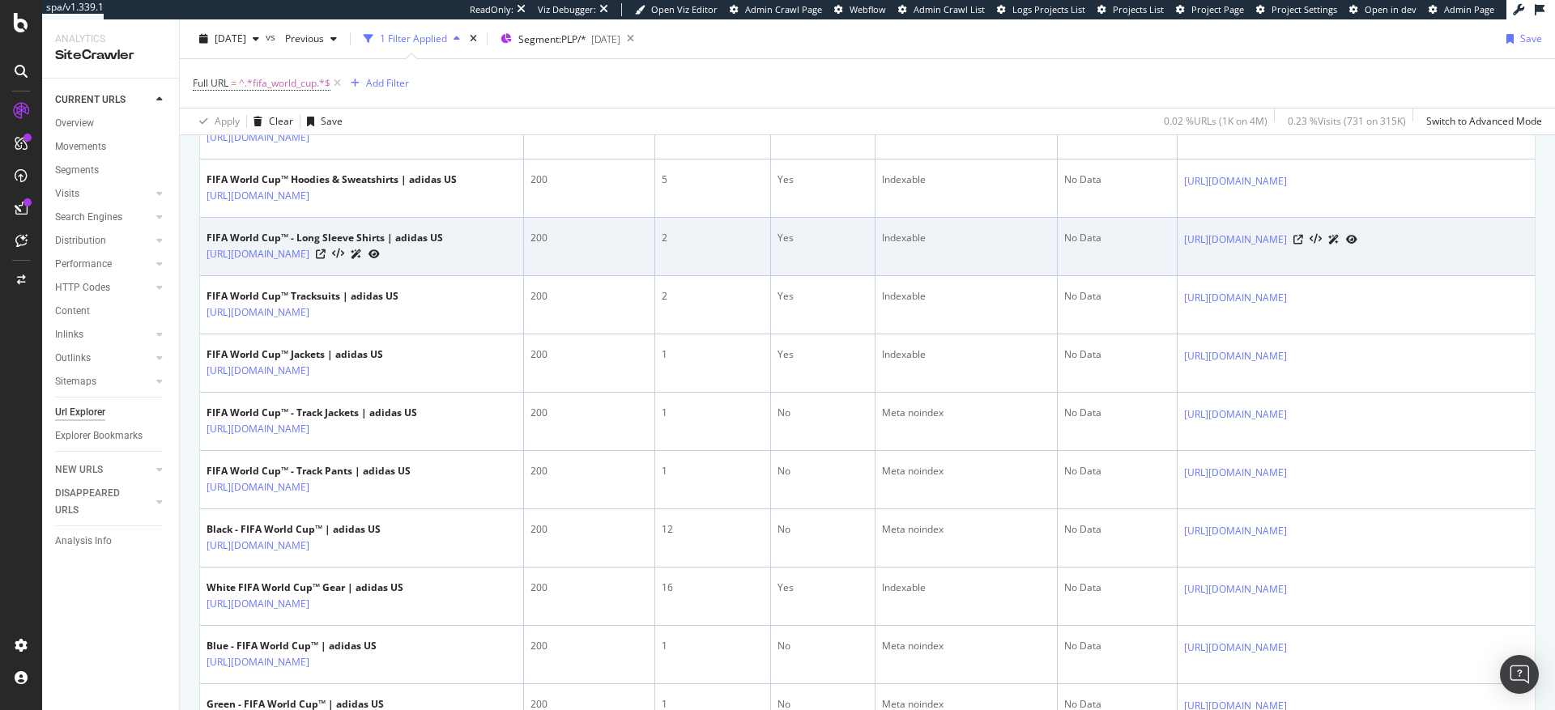
scroll to position [1016, 0]
